Goal: Find specific page/section: Find specific page/section

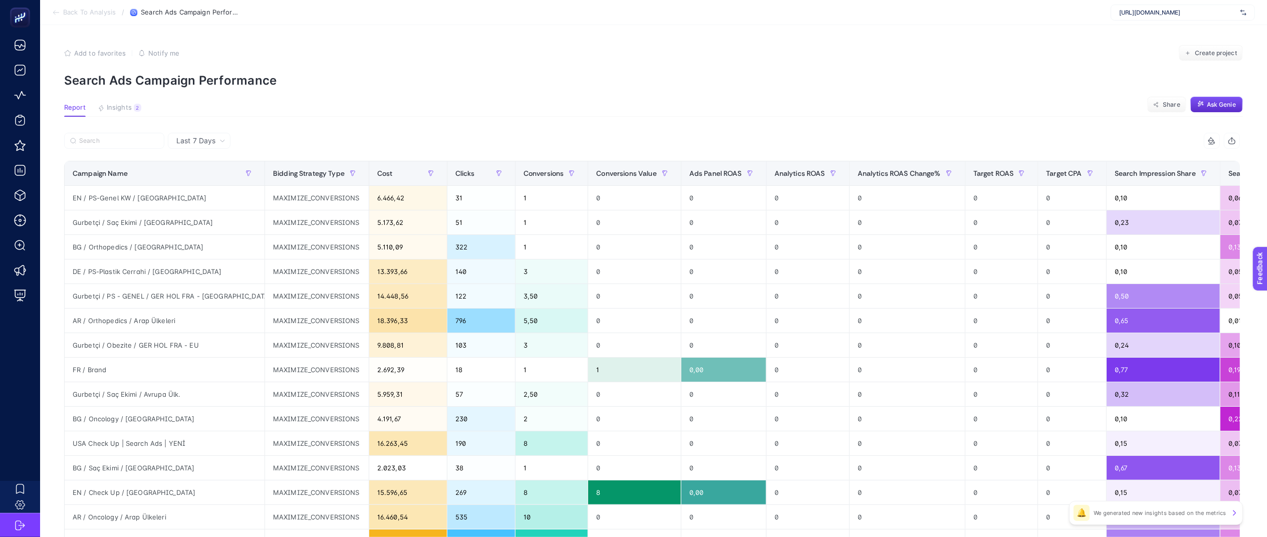
click at [696, 62] on section "Add to favorites false Notify me Create project Search Ads Campaign Performance" at bounding box center [653, 66] width 1179 height 43
click at [473, 92] on article "Add to favorites false Notify me Create project Search Ads Campaign Performance…" at bounding box center [653, 416] width 1227 height 783
click at [283, 74] on p "Search Ads Campaign Performance" at bounding box center [653, 80] width 1179 height 15
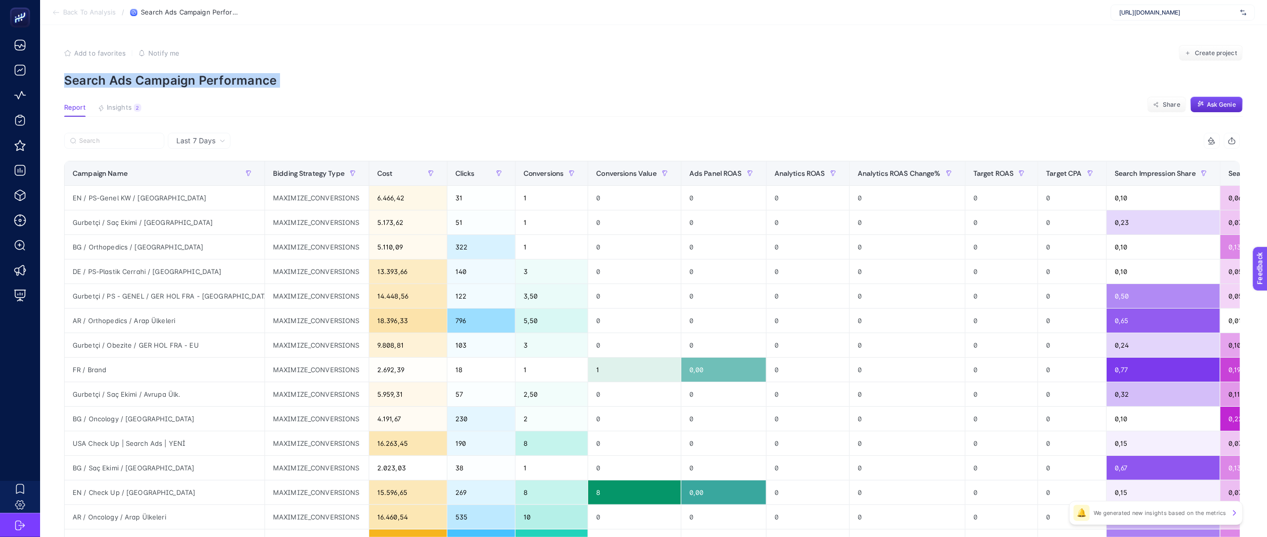
click at [303, 76] on p "Search Ads Campaign Performance" at bounding box center [653, 80] width 1179 height 15
click at [276, 78] on p "Search Ads Campaign Performance" at bounding box center [653, 80] width 1179 height 15
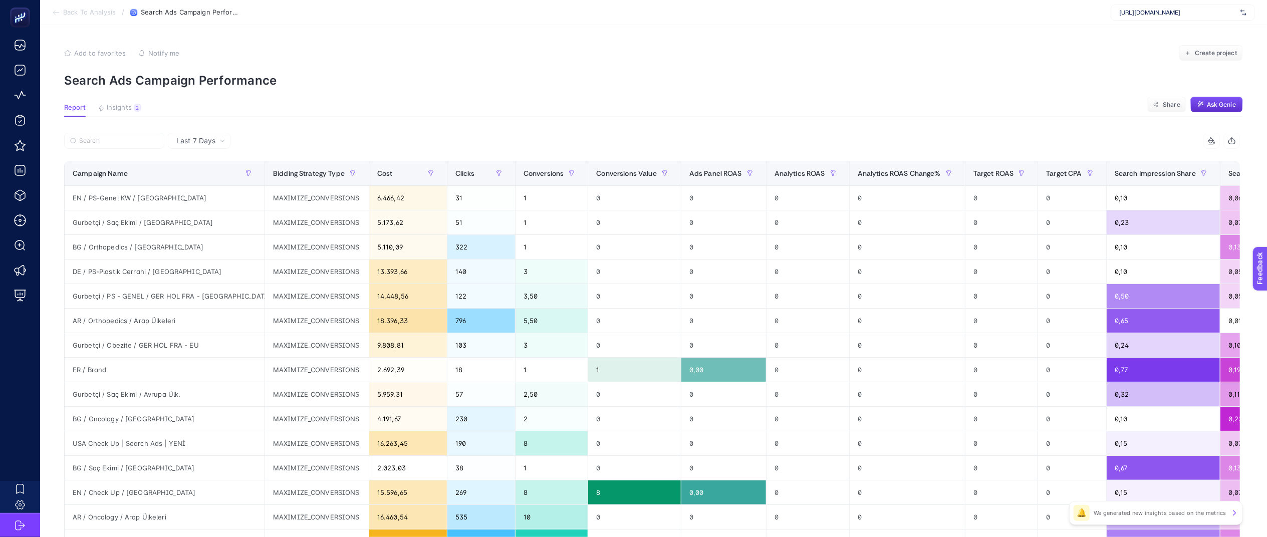
click at [276, 78] on p "Search Ads Campaign Performance" at bounding box center [653, 80] width 1179 height 15
click at [281, 78] on p "Search Ads Campaign Performance" at bounding box center [653, 80] width 1179 height 15
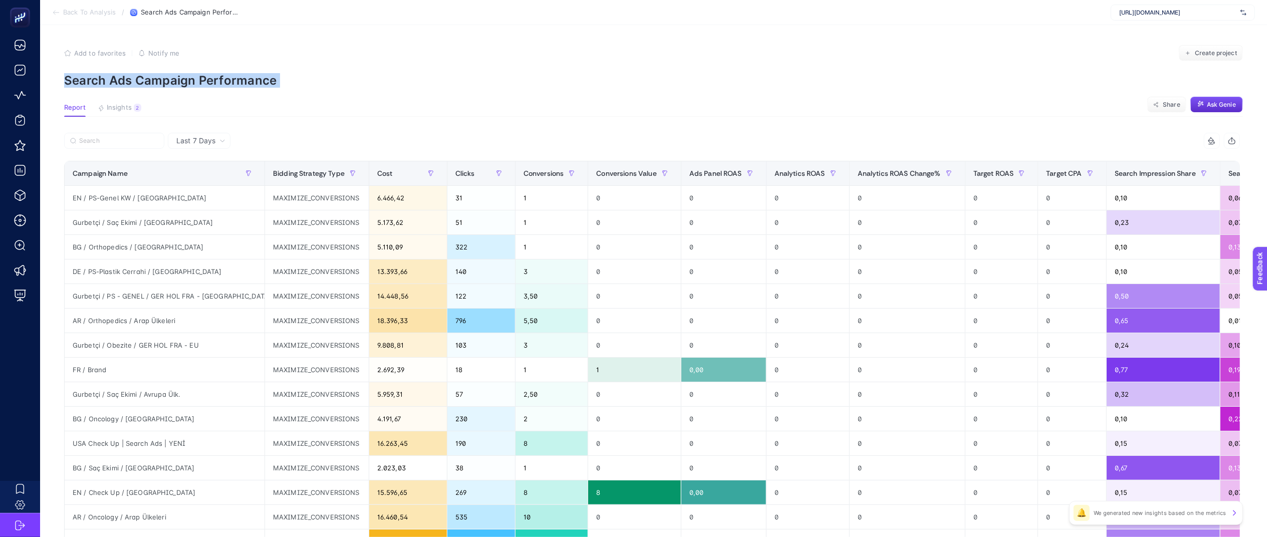
click at [281, 78] on p "Search Ads Campaign Performance" at bounding box center [653, 80] width 1179 height 15
click at [774, 93] on article "Add to favorites false Notify me Create project Search Ads Campaign Performance…" at bounding box center [653, 416] width 1227 height 783
click at [732, 49] on div "Add to favorites false Notify me Create project" at bounding box center [653, 53] width 1179 height 16
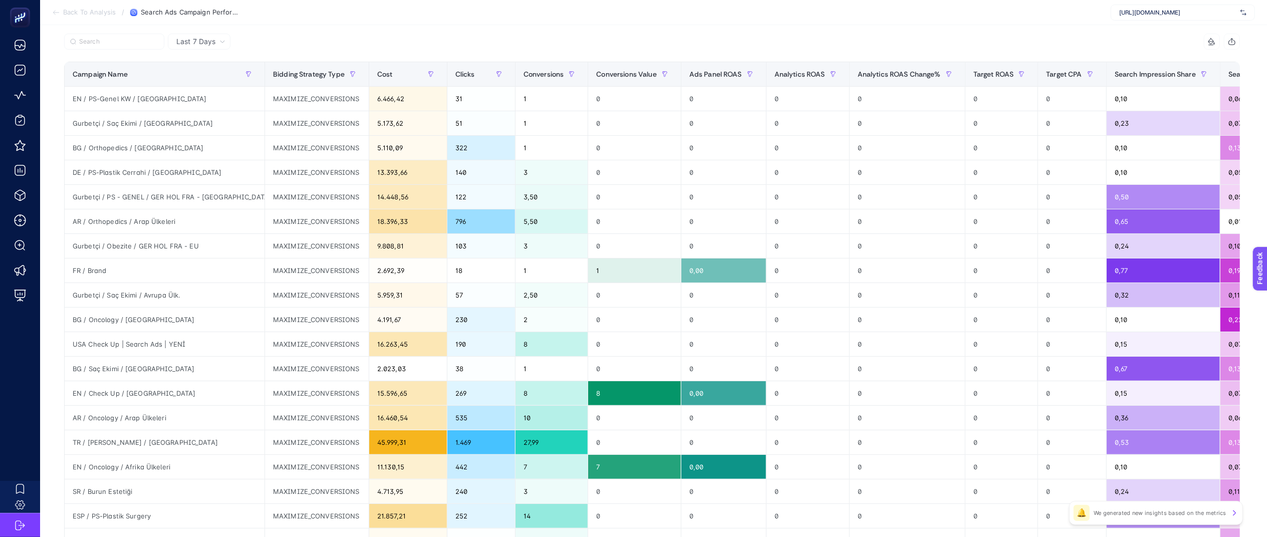
scroll to position [119, 0]
